Goal: Task Accomplishment & Management: Use online tool/utility

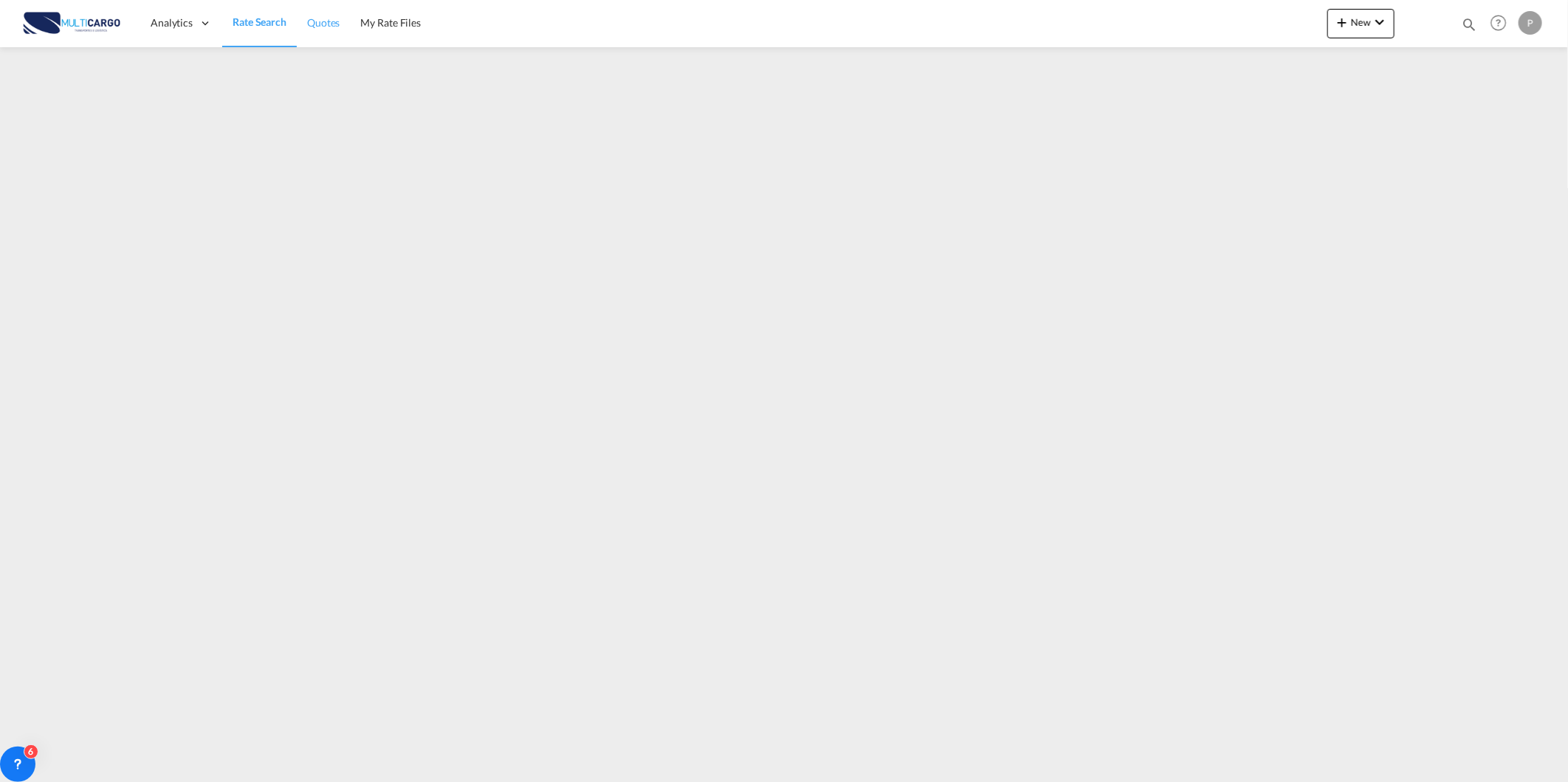
click at [314, 27] on span "Quotes" at bounding box center [323, 22] width 32 height 13
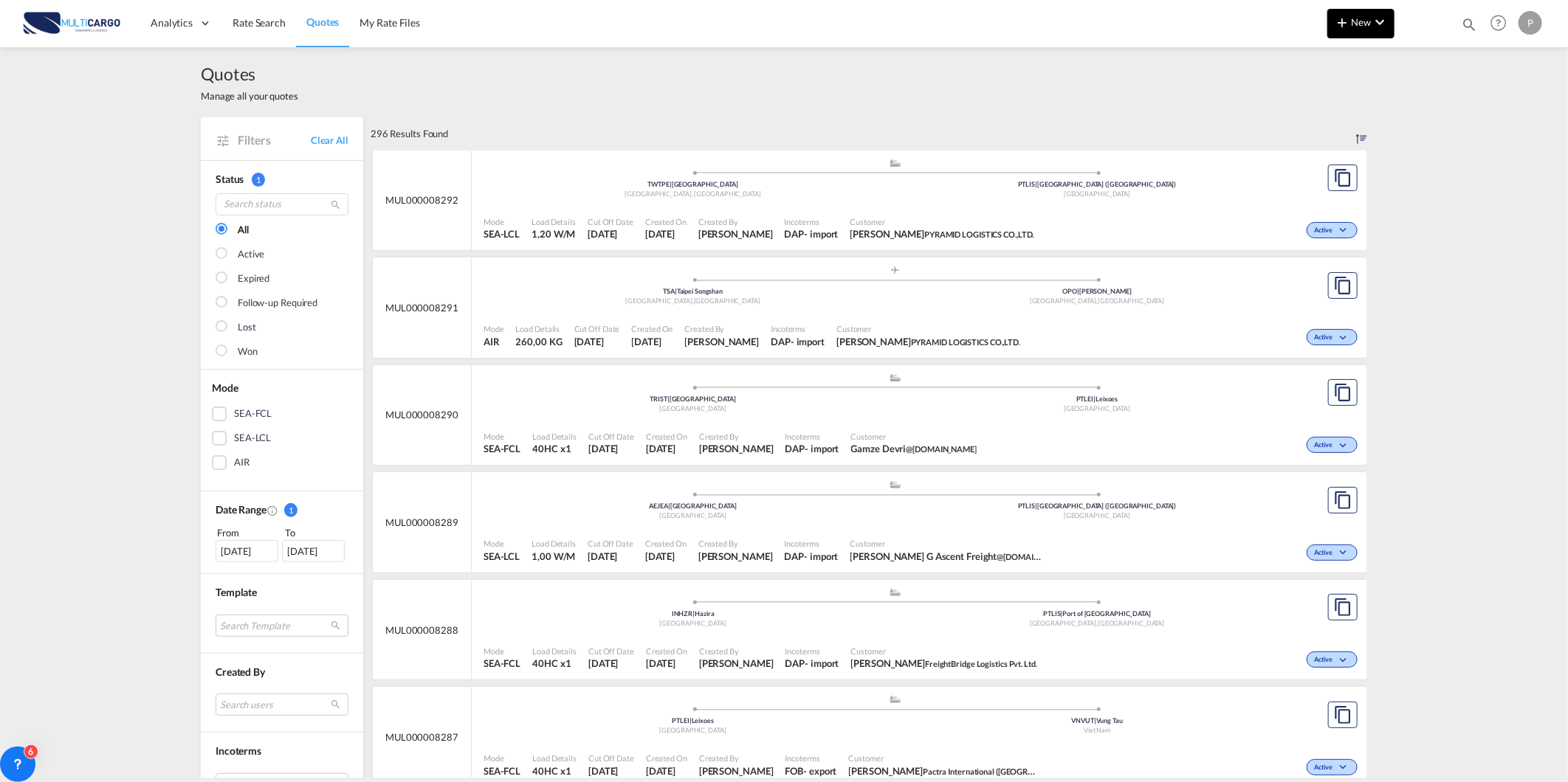
click at [1371, 19] on md-icon "icon-chevron-down" at bounding box center [1380, 22] width 18 height 18
click at [1354, 107] on div "Quote" at bounding box center [1339, 110] width 55 height 37
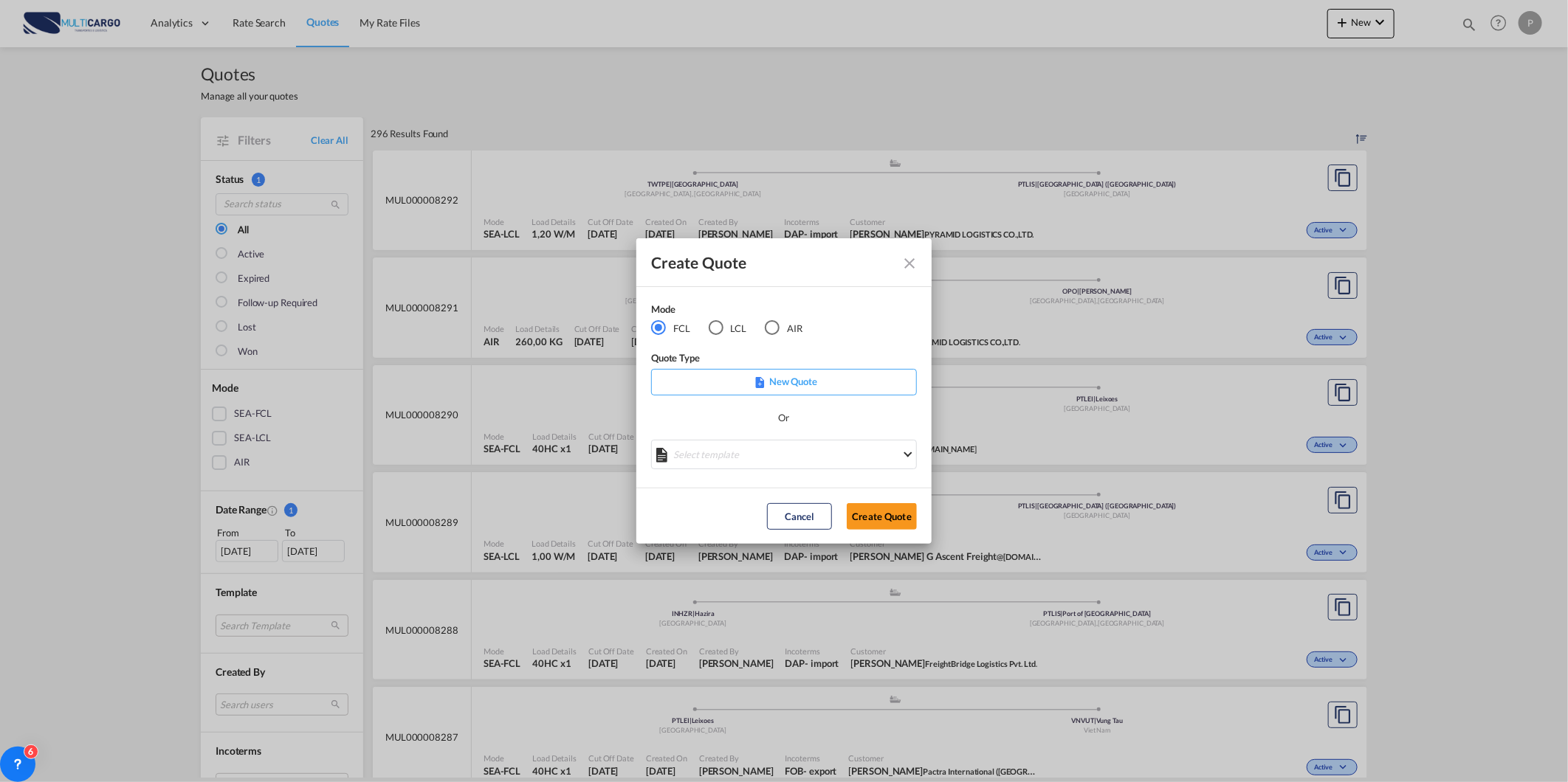
click at [720, 328] on div "LCL" at bounding box center [716, 328] width 15 height 15
click at [778, 453] on md-select "Select template TPS valid up to 31/12 [PERSON_NAME] | [DATE] [DATE] EXP_SP Gera…" at bounding box center [784, 454] width 265 height 29
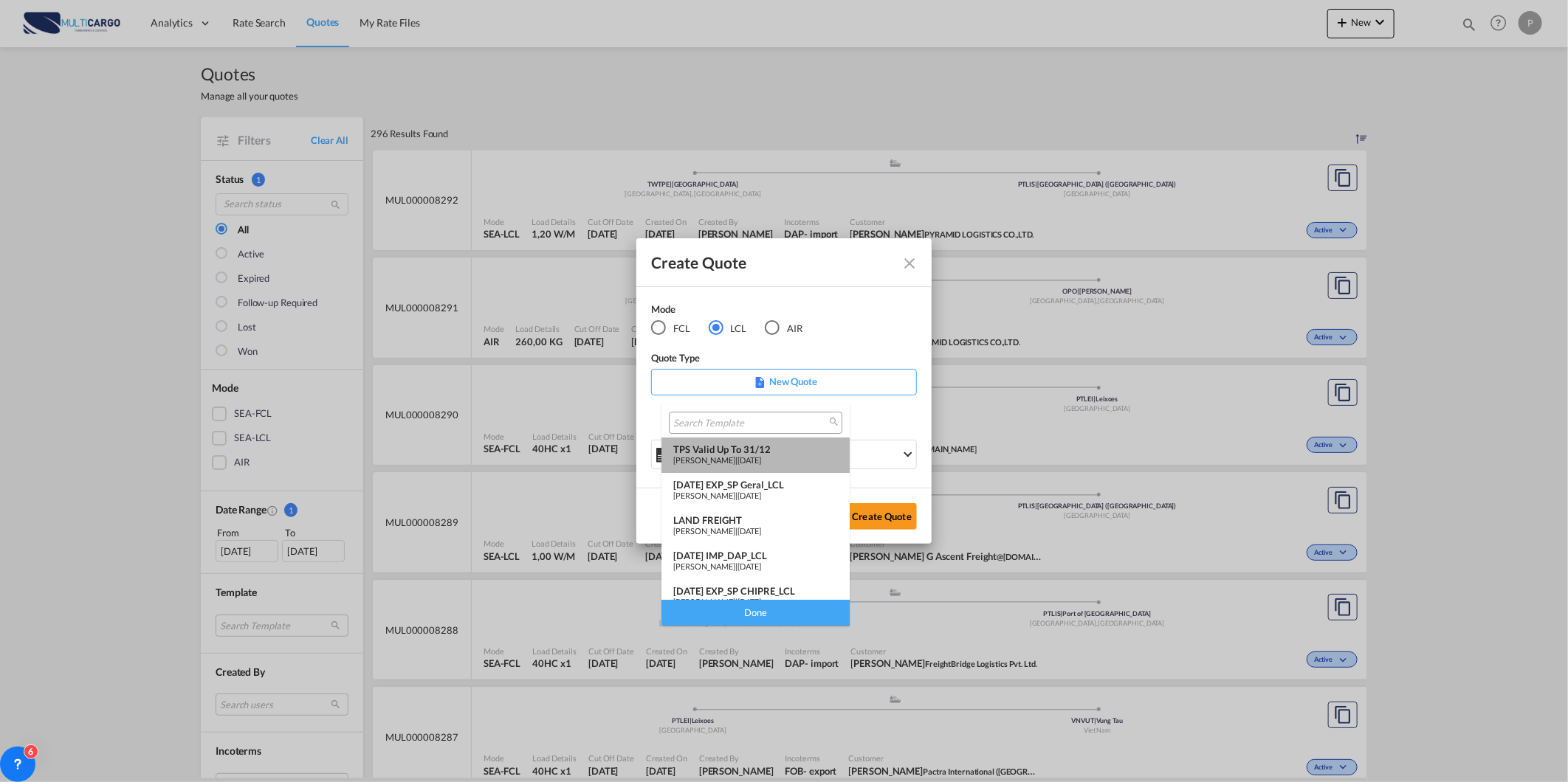
click at [769, 449] on div "TPS valid up to 31/12" at bounding box center [756, 450] width 165 height 12
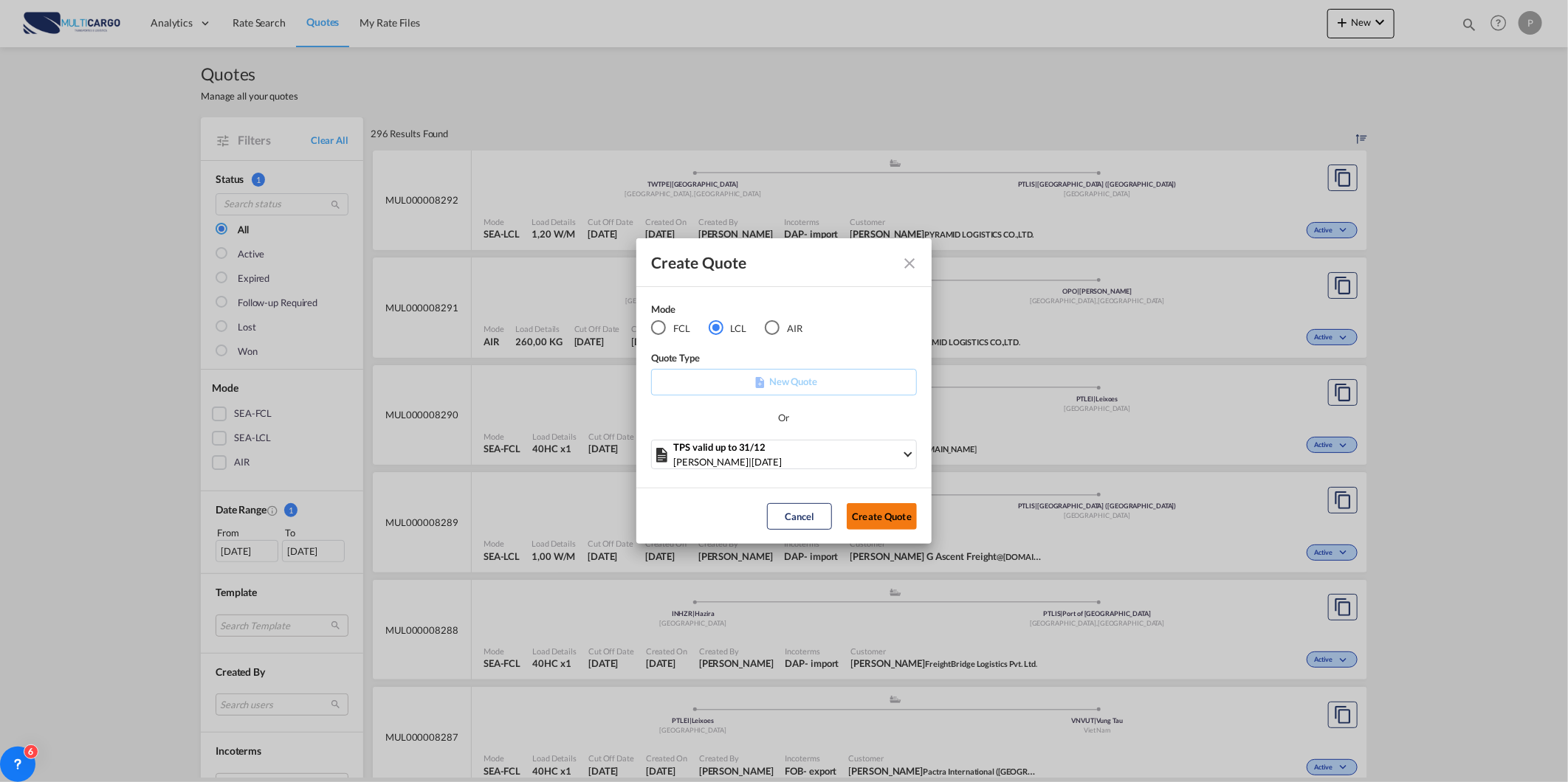
click at [902, 510] on button "Create Quote" at bounding box center [882, 516] width 70 height 26
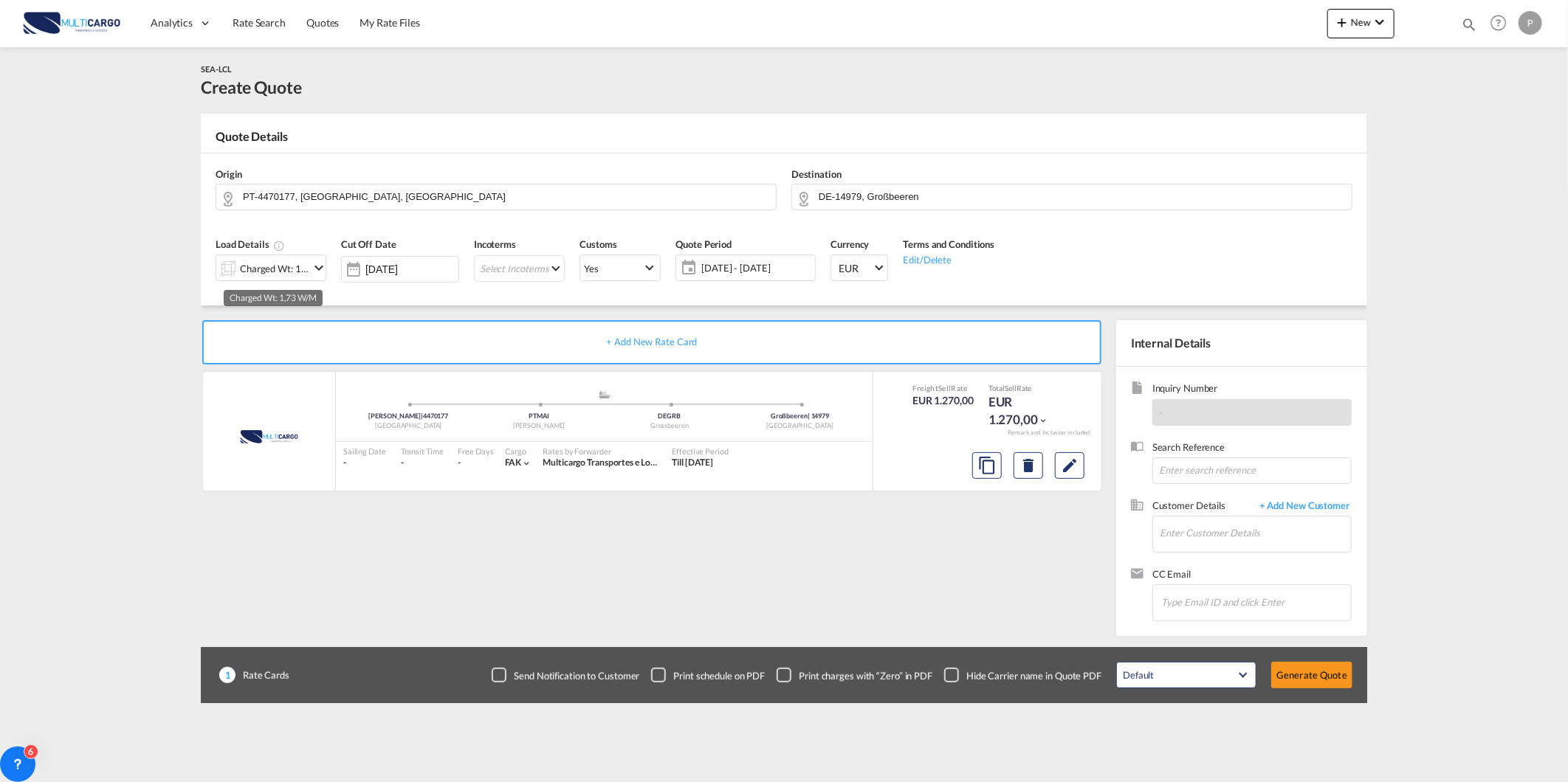
click at [307, 268] on div "Charged Wt: 1,73 W/M" at bounding box center [274, 269] width 70 height 21
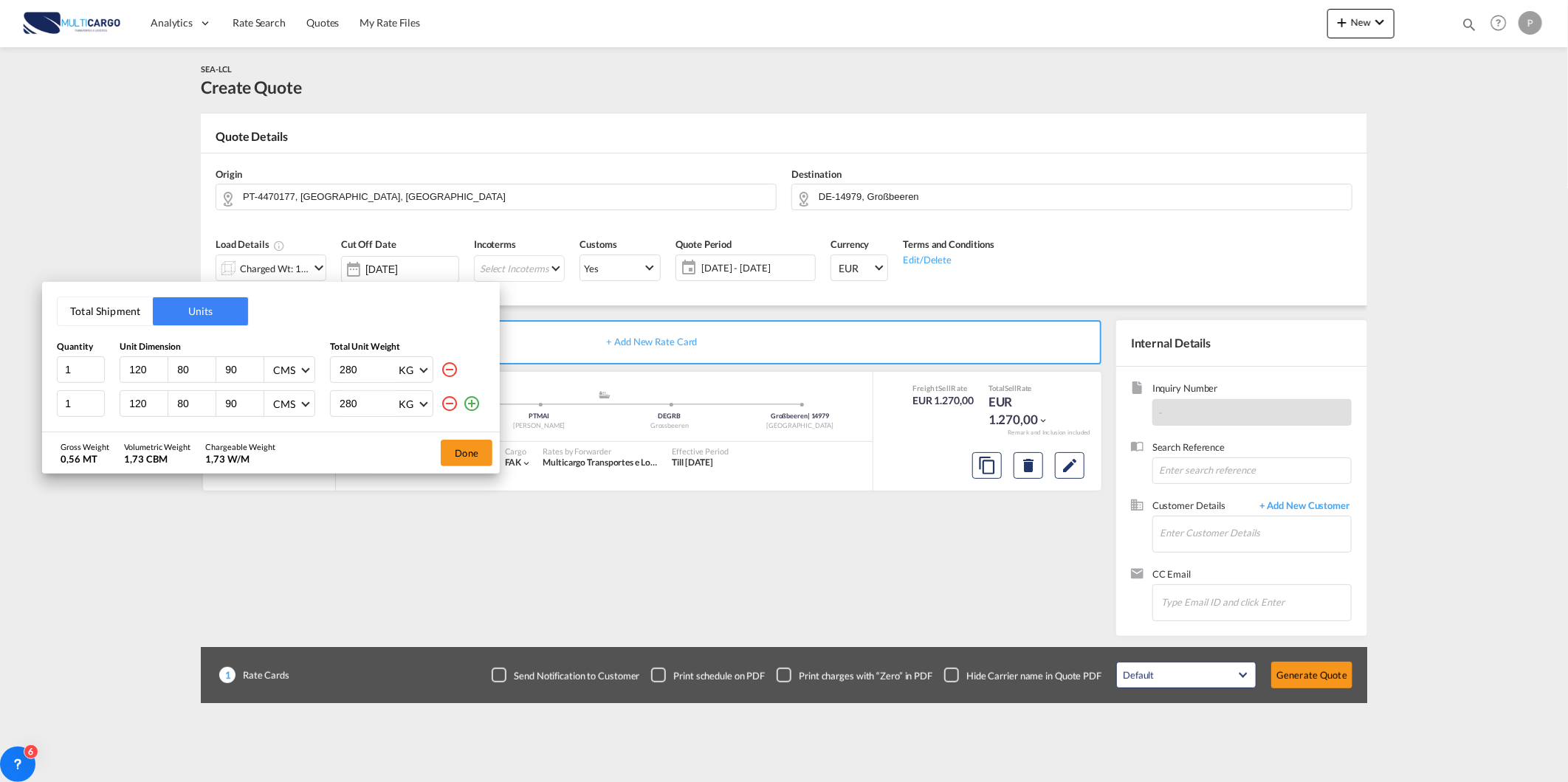
click at [445, 400] on md-icon "icon-minus-circle-outline" at bounding box center [450, 404] width 18 height 18
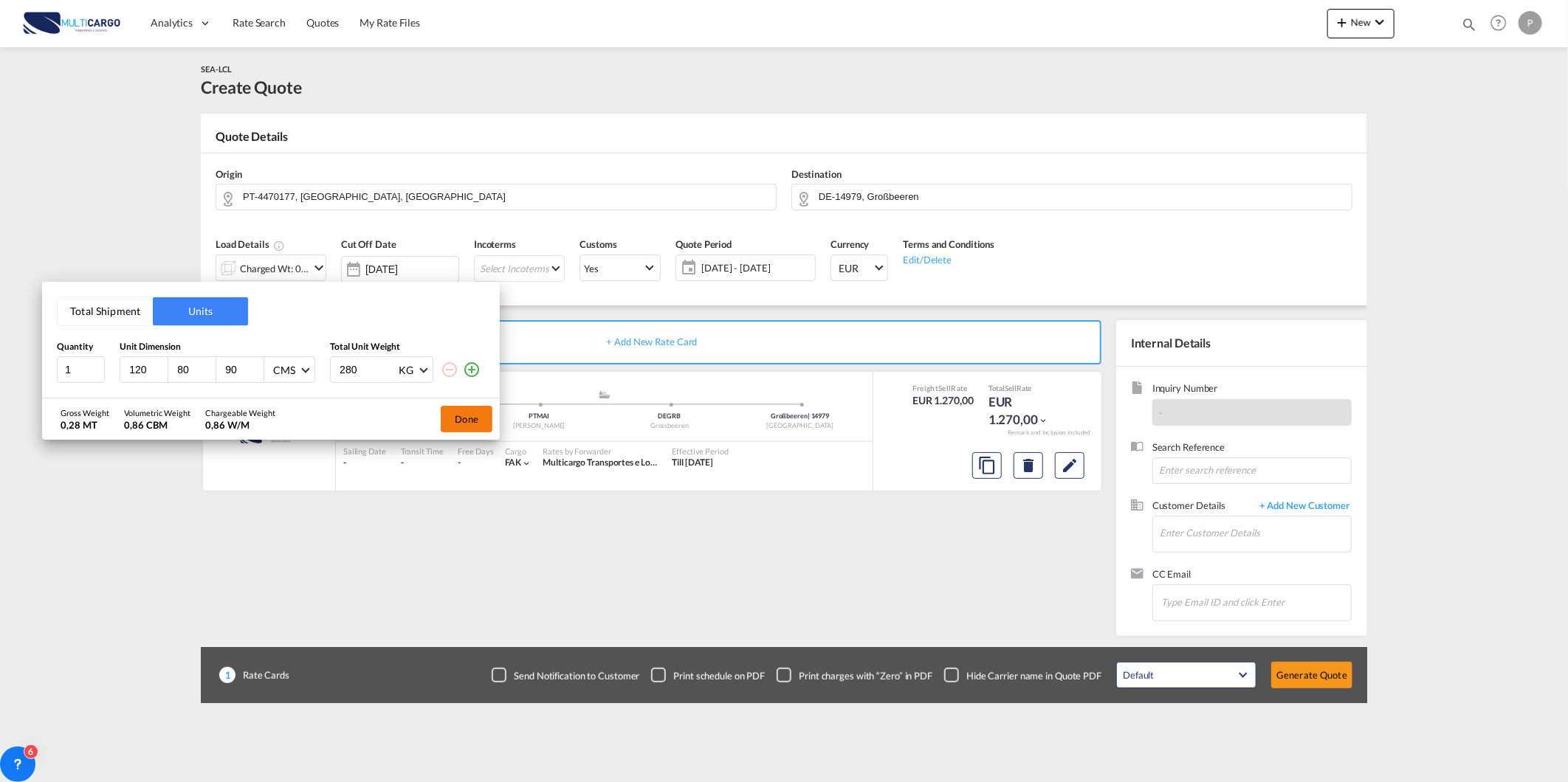
click at [466, 418] on button "Done" at bounding box center [466, 418] width 52 height 26
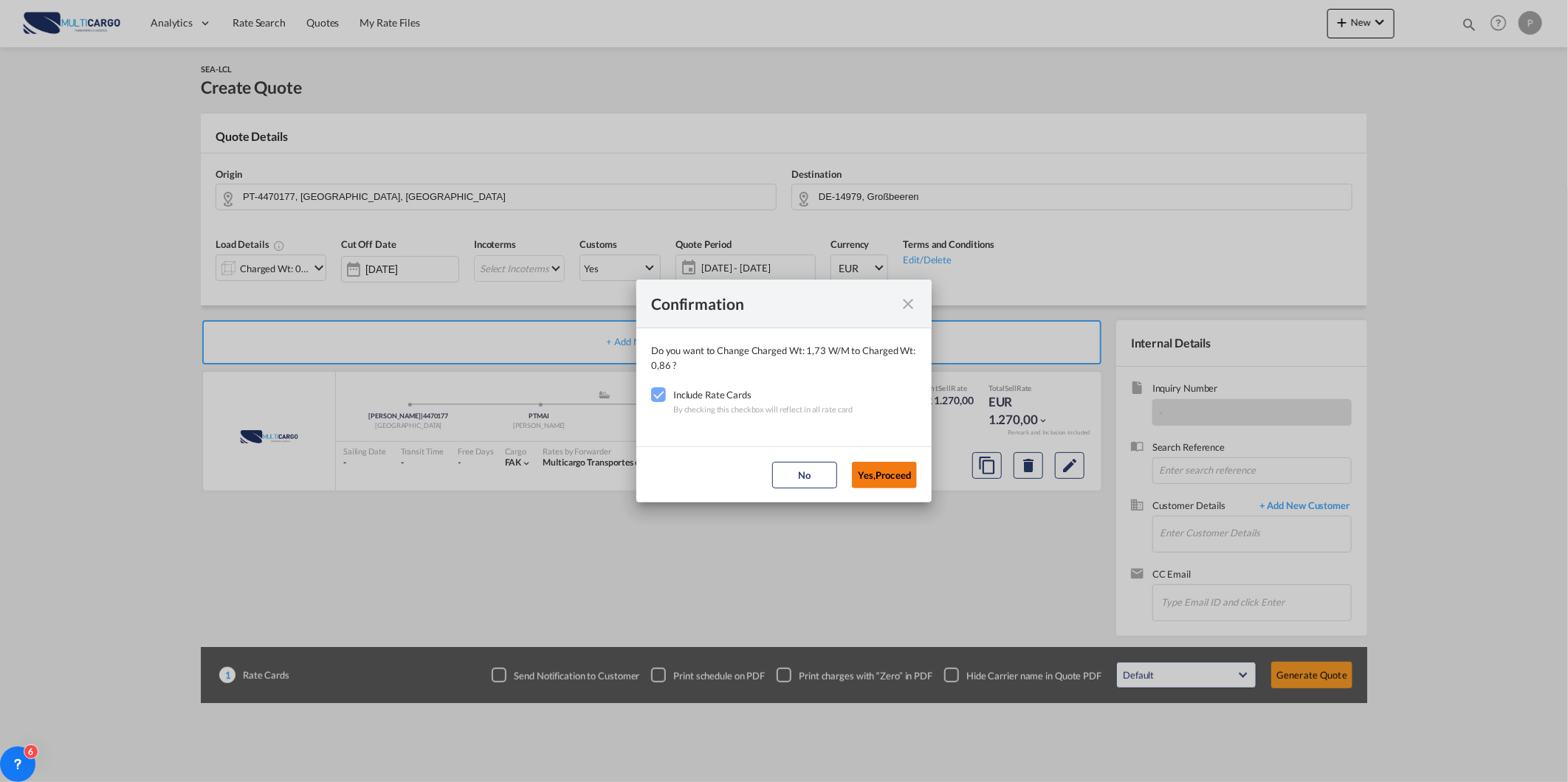
drag, startPoint x: 889, startPoint y: 478, endPoint x: 1012, endPoint y: 511, distance: 127.3
click at [891, 478] on button "Yes,Proceed" at bounding box center [884, 475] width 65 height 26
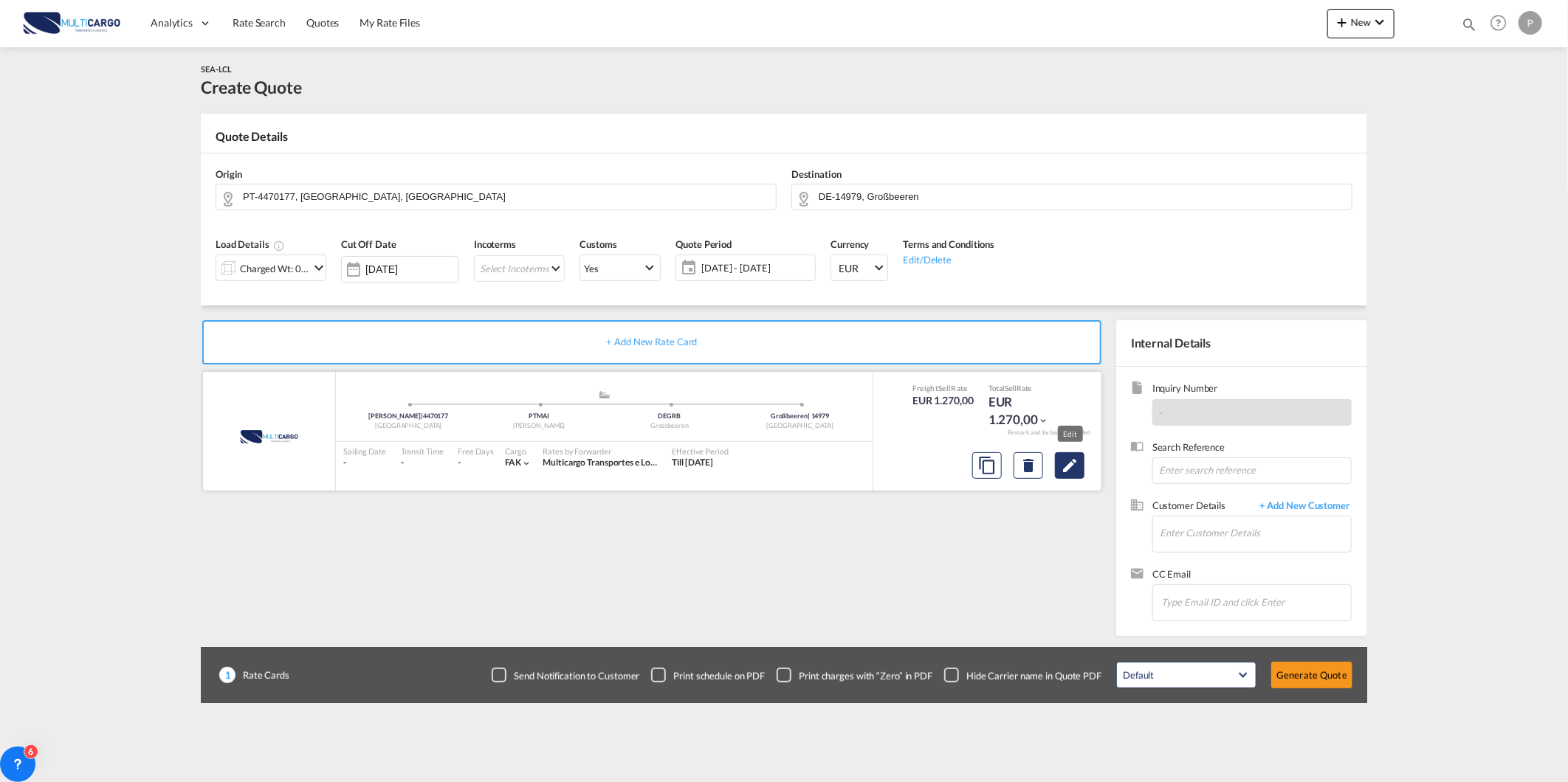
click at [1065, 468] on md-icon "Edit" at bounding box center [1070, 466] width 18 height 18
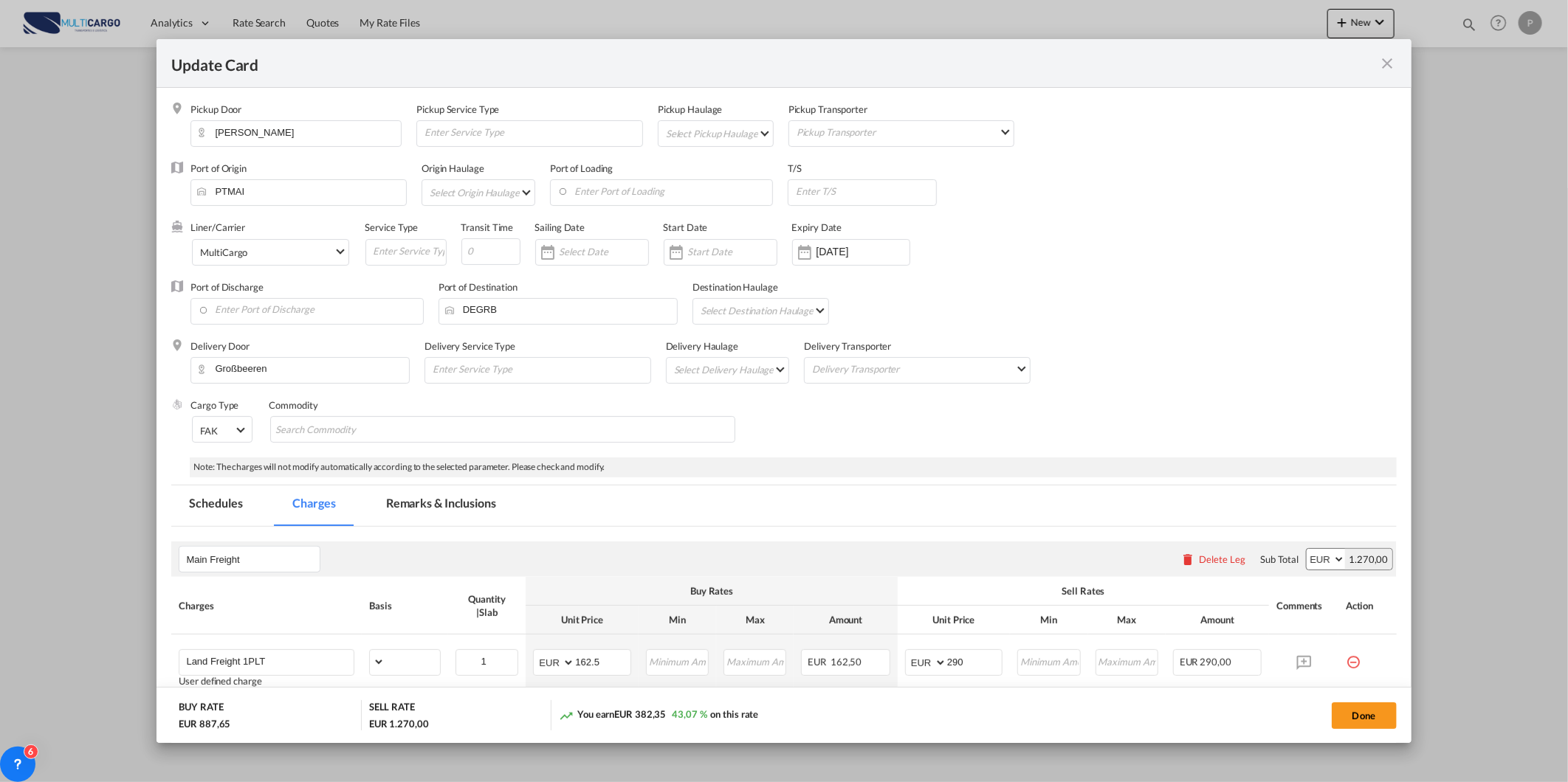
select select "per_package"
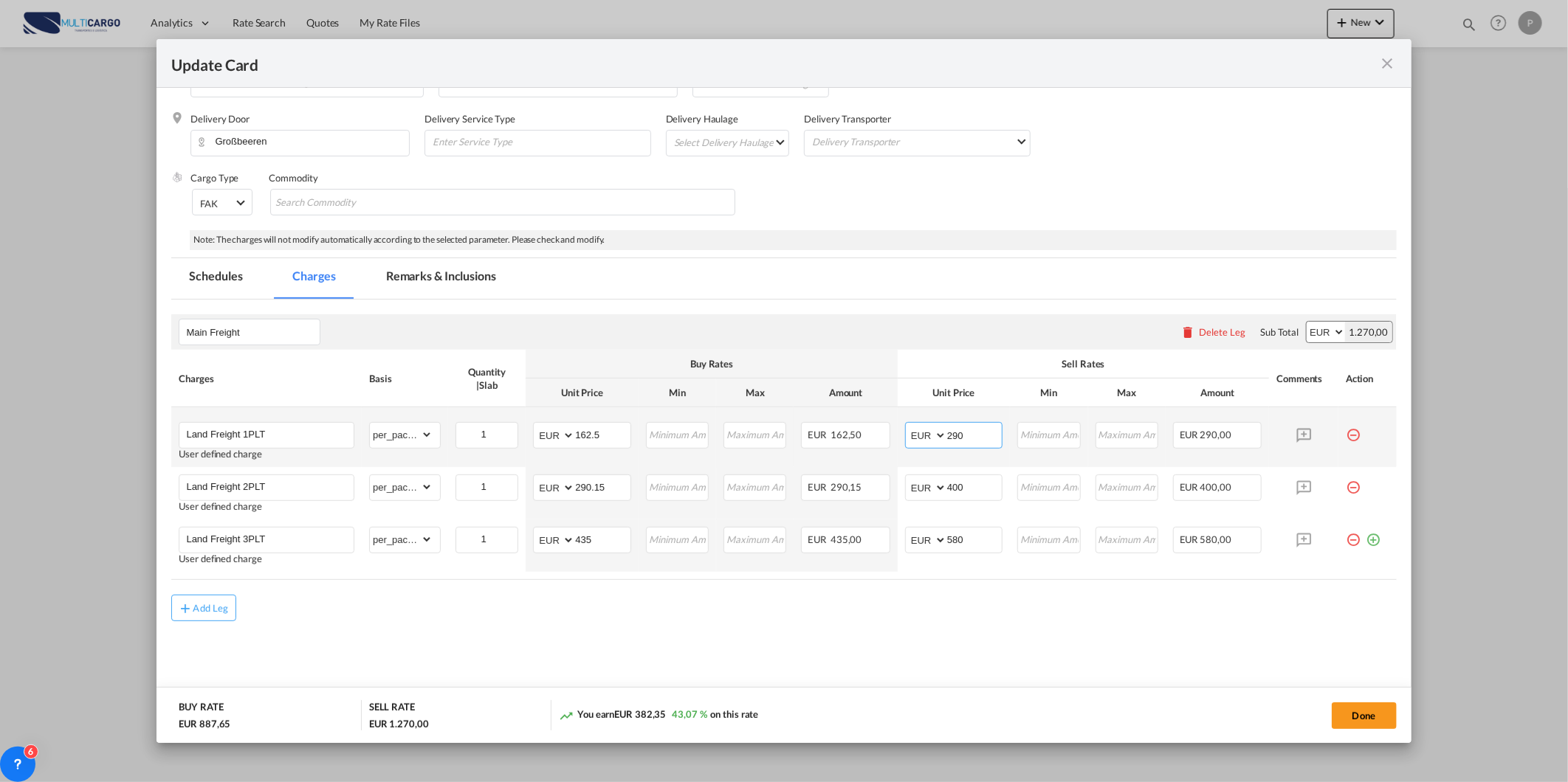
drag, startPoint x: 976, startPoint y: 428, endPoint x: 897, endPoint y: 448, distance: 81.5
click at [905, 447] on md-input-container "AED AFN ALL AMD ANG AOA ARS AUD AWG AZN BAM BBD BDT BGN BHD BIF BMD BND [PERSON…" at bounding box center [954, 435] width 97 height 26
type input "280"
click at [1346, 490] on md-icon "icon-minus-circle-outline red-400-fg pt-7" at bounding box center [1354, 482] width 15 height 15
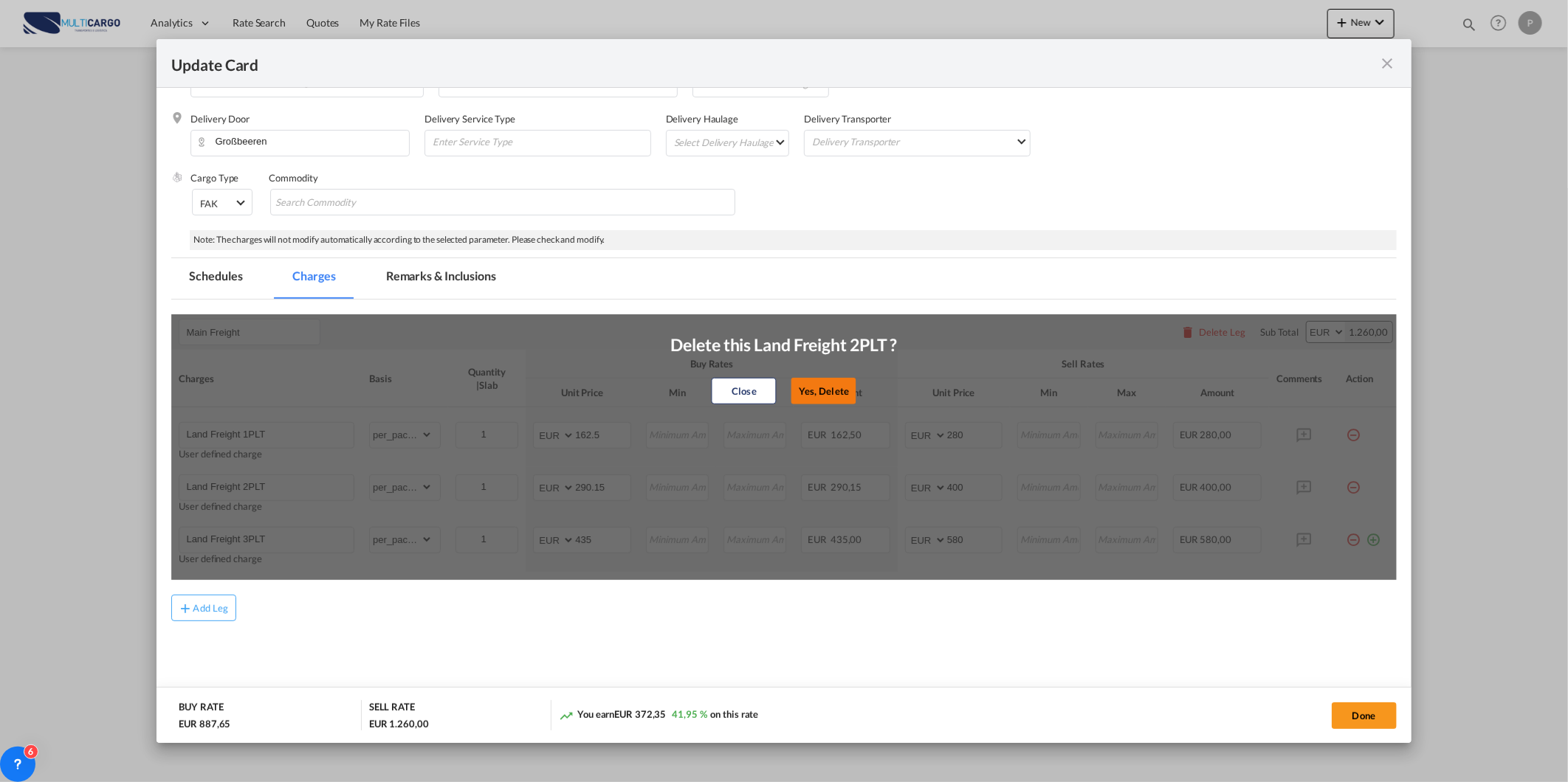
click at [791, 393] on button "Yes, Delete" at bounding box center [823, 391] width 65 height 26
type input "Land Freight 3PLT"
type input "435"
type input "580"
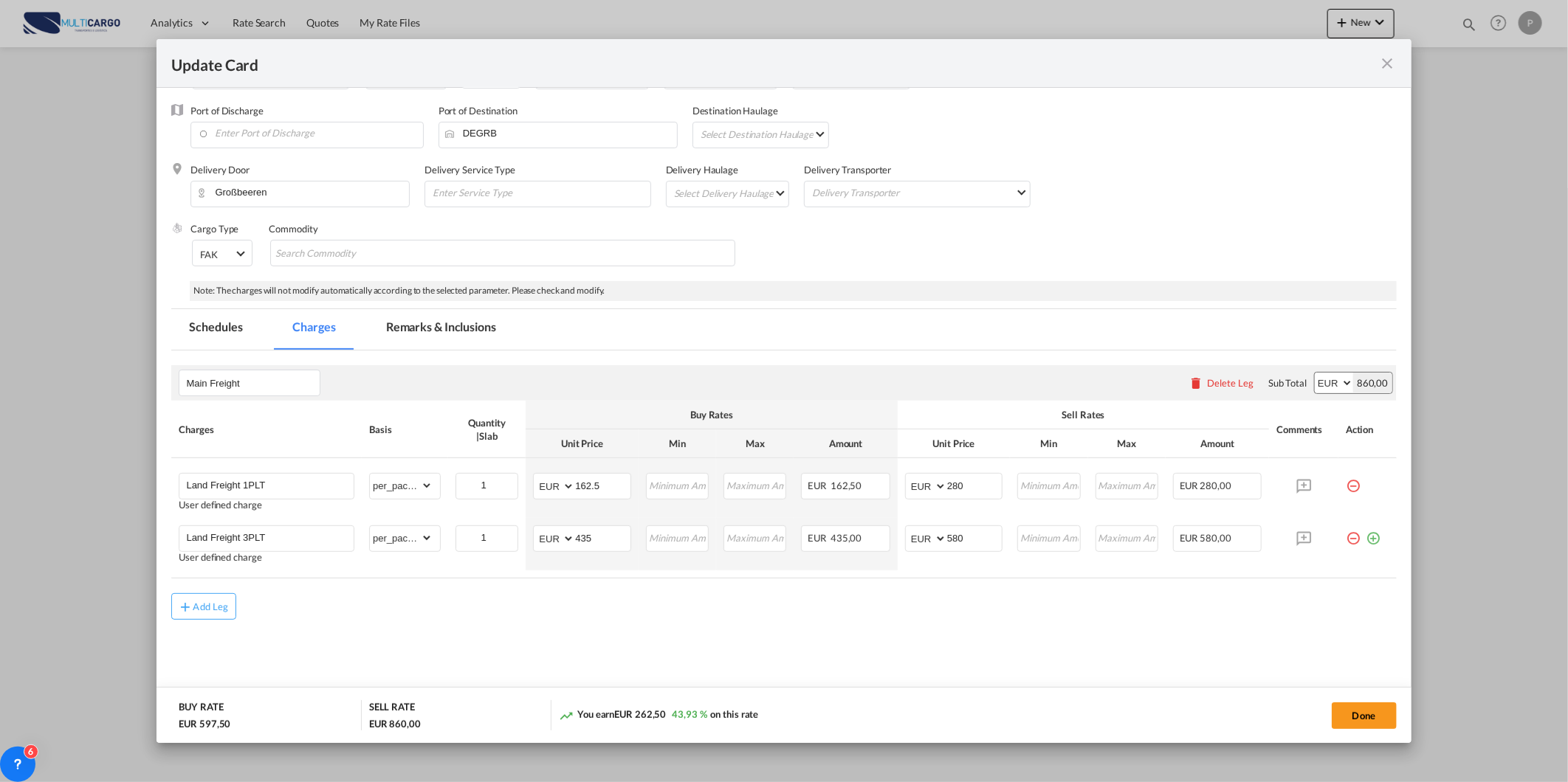
scroll to position [175, 0]
click at [1346, 541] on md-icon "icon-minus-circle-outline red-400-fg pt-7" at bounding box center [1354, 534] width 15 height 15
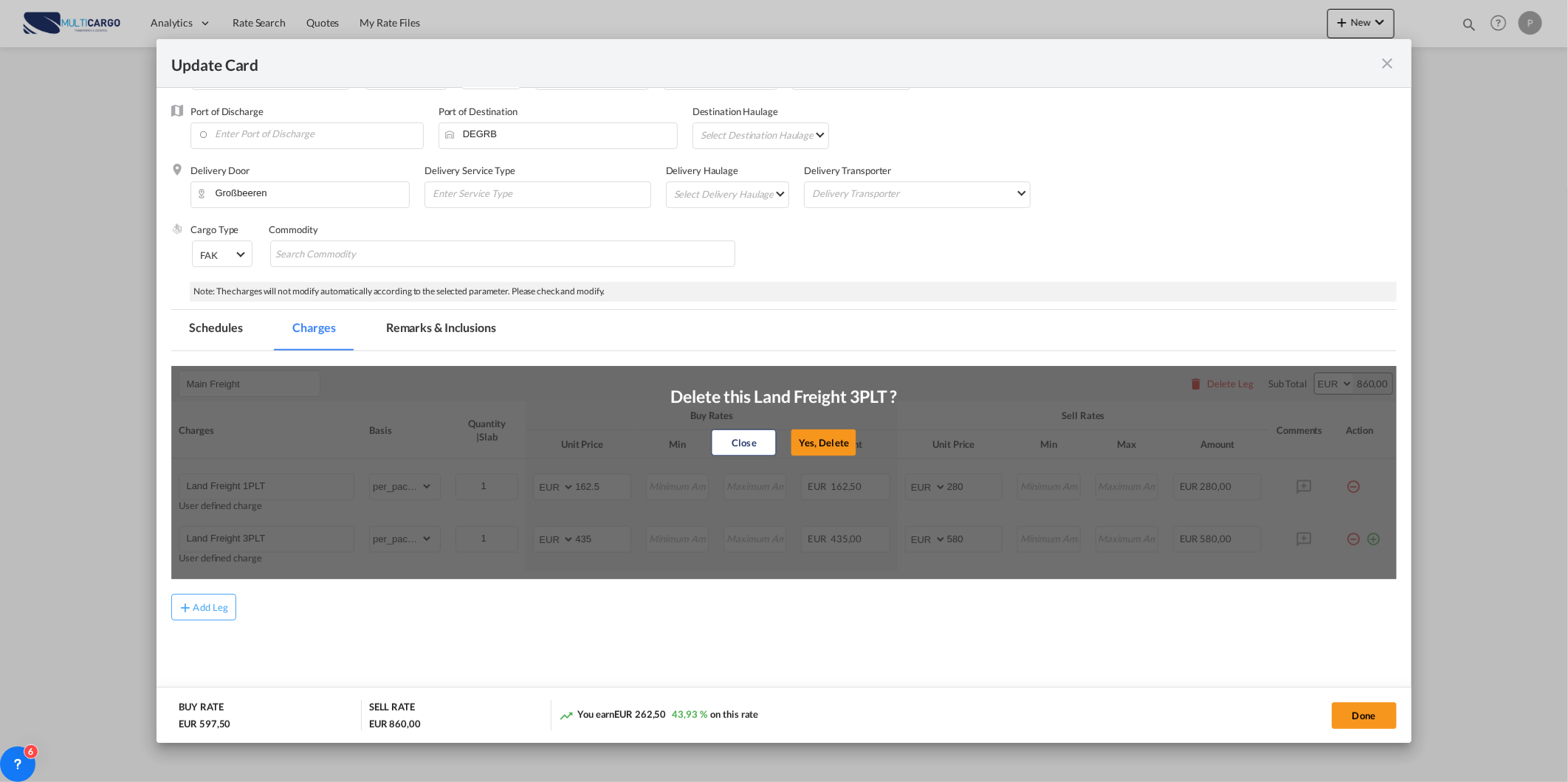
click at [838, 432] on button "Yes, Delete" at bounding box center [823, 442] width 65 height 26
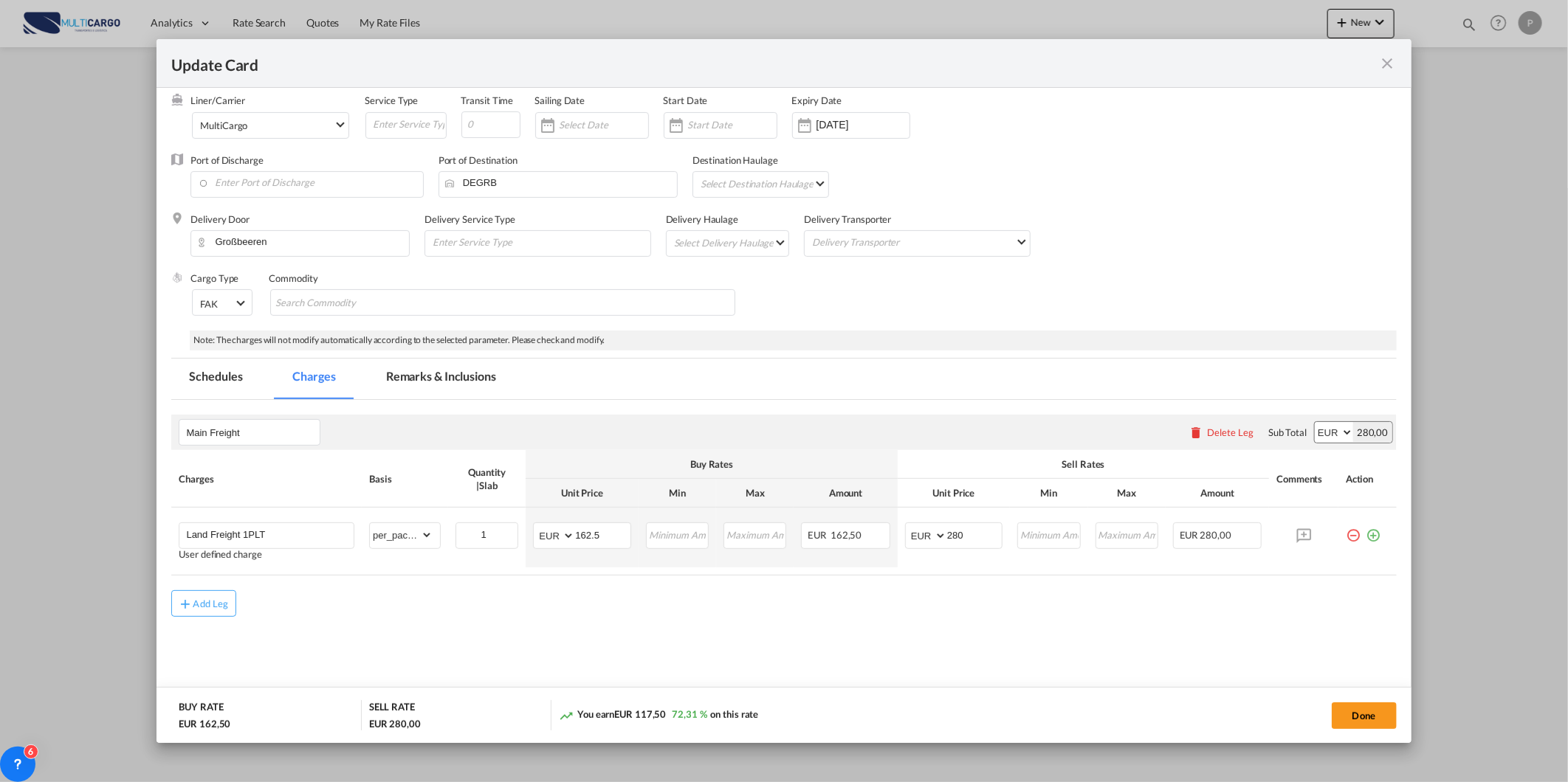
scroll to position [127, 0]
click at [1366, 729] on div "Done" at bounding box center [1160, 715] width 472 height 30
click at [1369, 718] on button "Done" at bounding box center [1364, 715] width 65 height 26
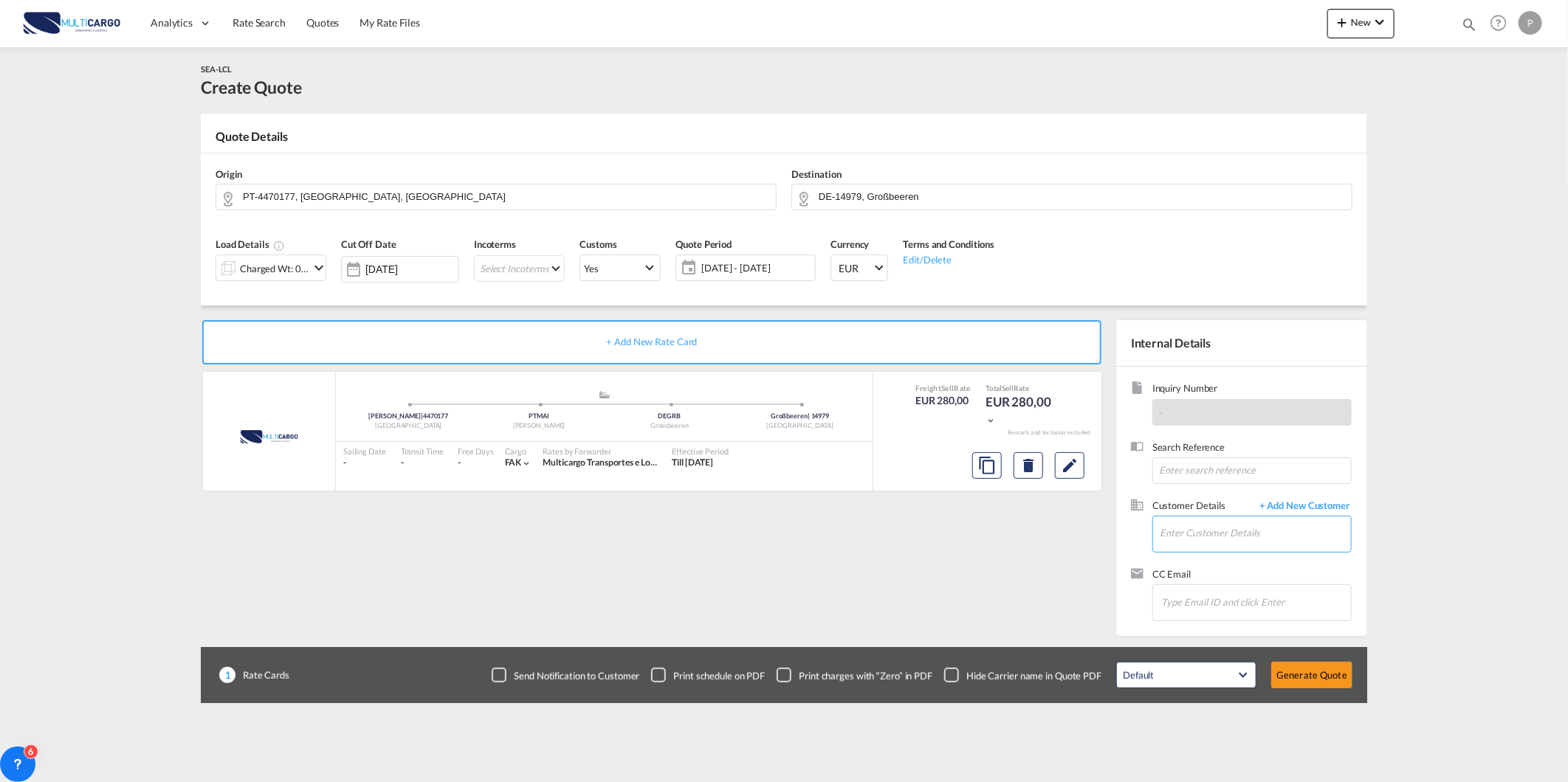
click at [1227, 550] on input "Enter Customer Details" at bounding box center [1255, 533] width 191 height 33
paste input "[PERSON_NAME][EMAIL_ADDRESS][PERSON_NAME][DOMAIN_NAME]"
click at [1270, 561] on div "[PERSON_NAME] [PERSON_NAME][EMAIL_ADDRESS][PERSON_NAME][DOMAIN_NAME]" at bounding box center [1255, 559] width 192 height 40
type input "C.S.CARGO a.s., [PERSON_NAME], [PERSON_NAME][EMAIL_ADDRESS][PERSON_NAME][DOMAIN…"
click at [1322, 669] on button "Generate Quote" at bounding box center [1312, 675] width 81 height 26
